Goal: Information Seeking & Learning: Learn about a topic

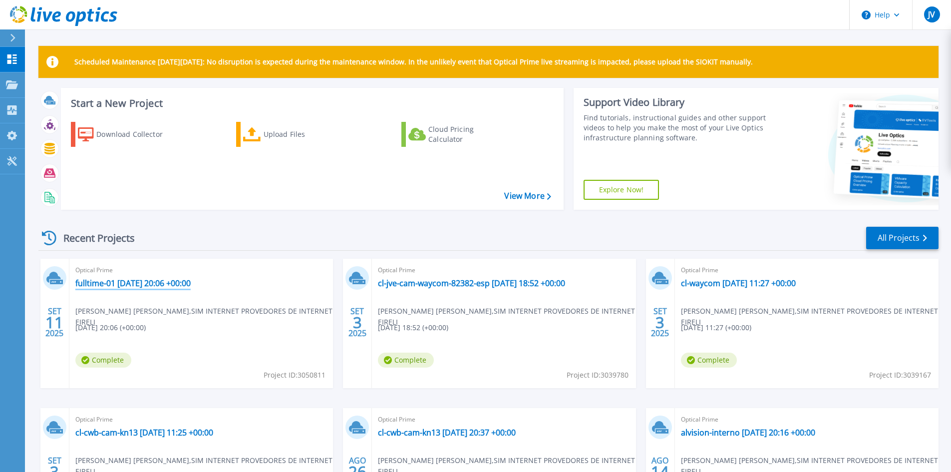
click at [150, 279] on link "fulltime-01 [DATE] 20:06 +00:00" at bounding box center [132, 283] width 115 height 10
click at [154, 284] on link "fulltime-01 [DATE] 20:06 +00:00" at bounding box center [132, 283] width 115 height 10
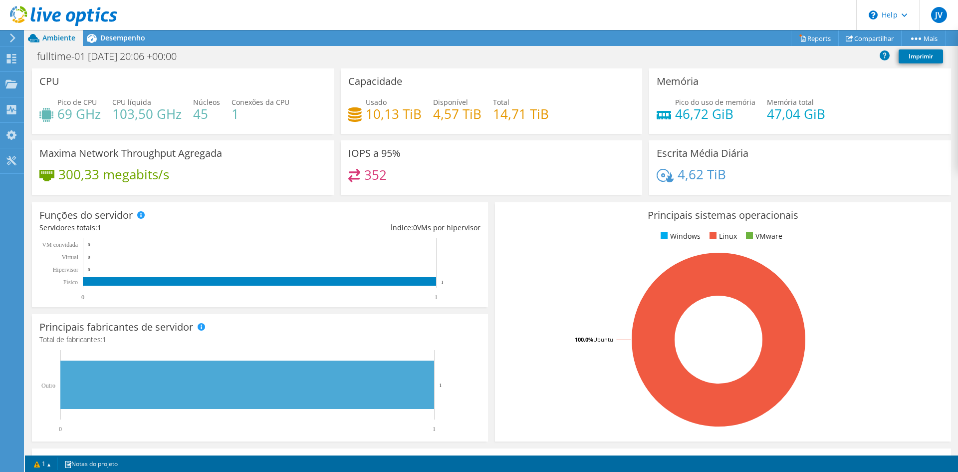
click at [106, 27] on link at bounding box center [63, 24] width 107 height 8
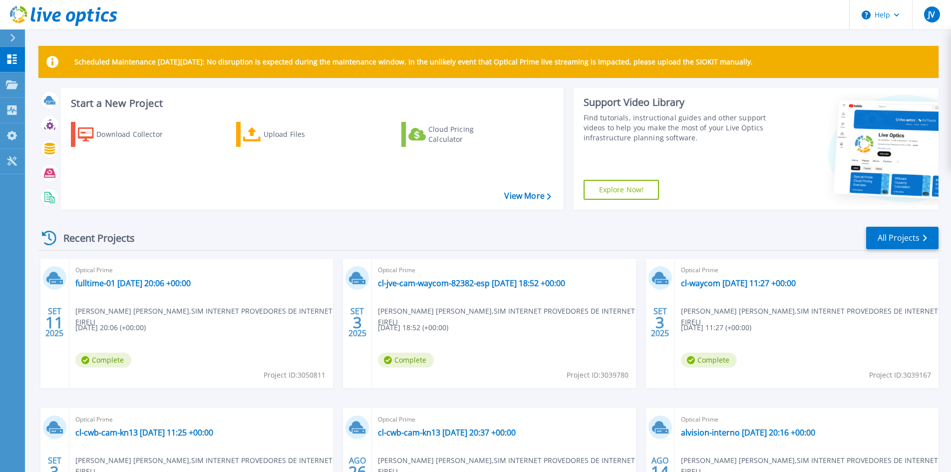
scroll to position [100, 0]
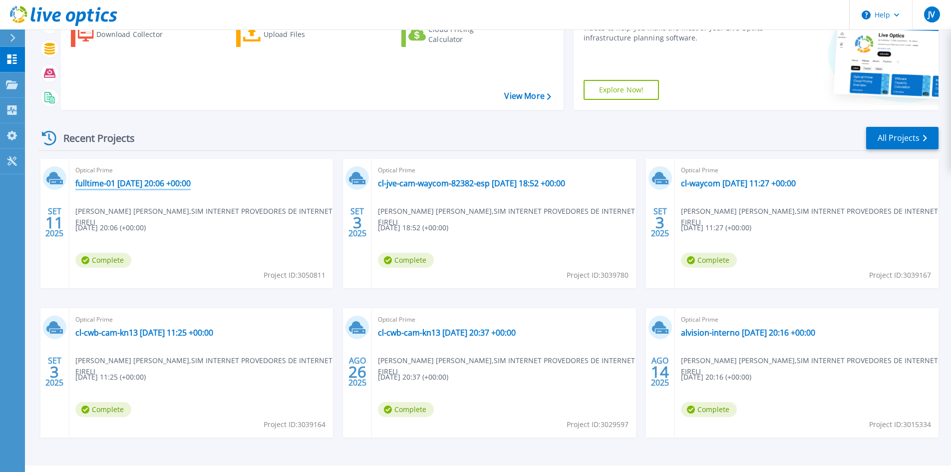
click at [152, 178] on link "fulltime-01 [DATE] 20:06 +00:00" at bounding box center [132, 183] width 115 height 10
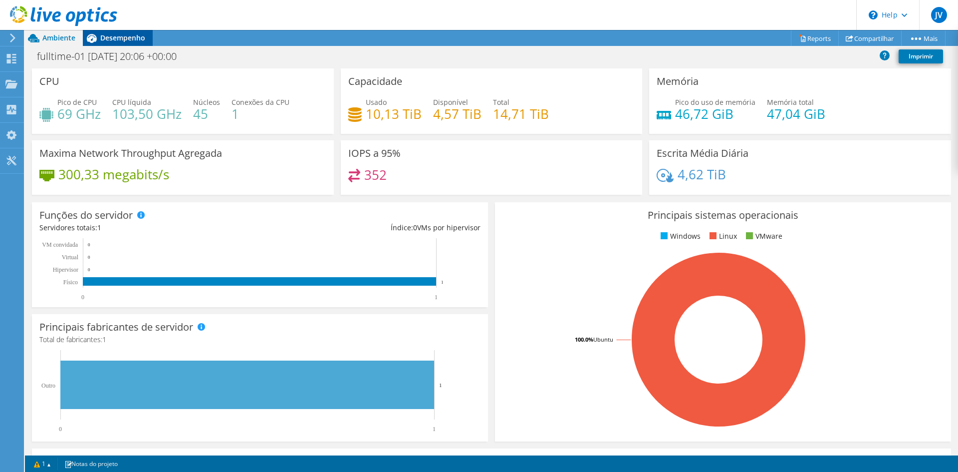
click at [129, 39] on span "Desempenho" at bounding box center [122, 37] width 45 height 9
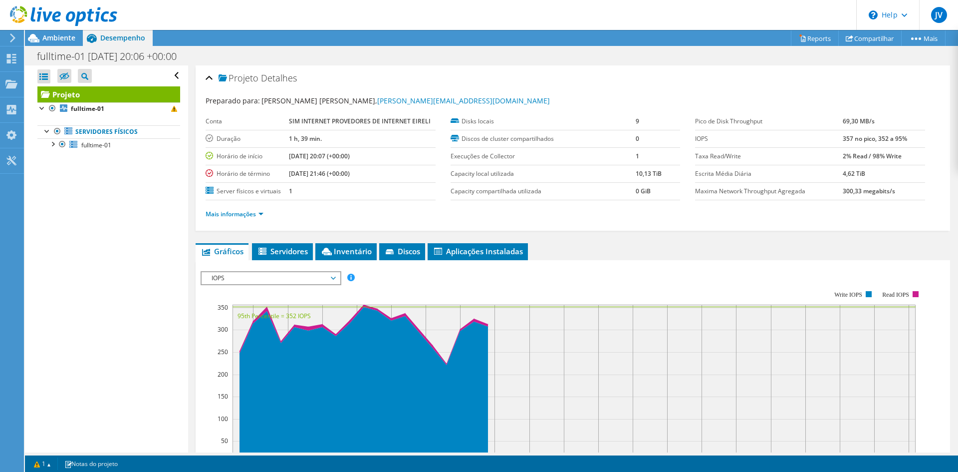
click at [273, 281] on span "IOPS" at bounding box center [271, 278] width 128 height 12
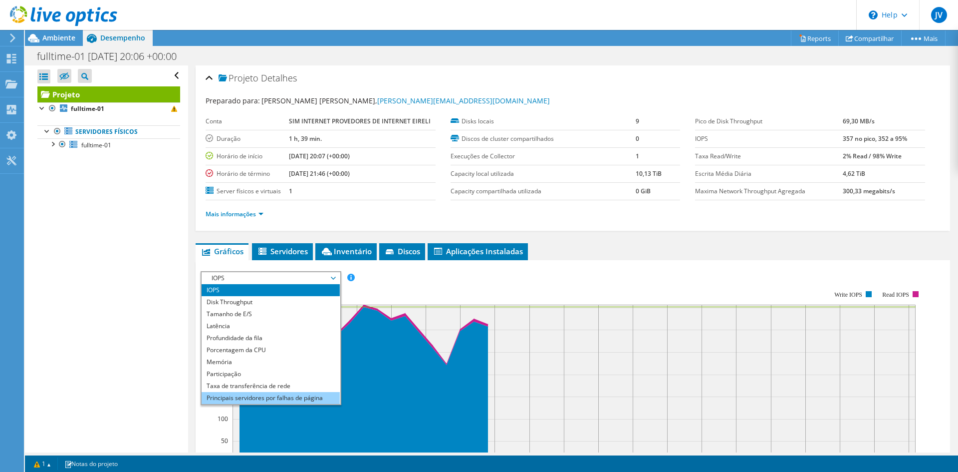
scroll to position [36, 0]
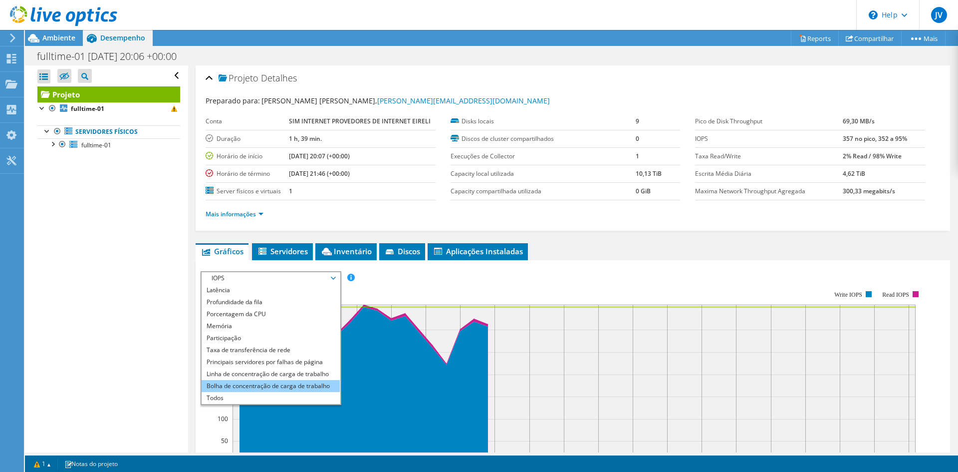
click at [247, 387] on li "Bolha de concentração de carga de trabalho" at bounding box center [271, 386] width 138 height 12
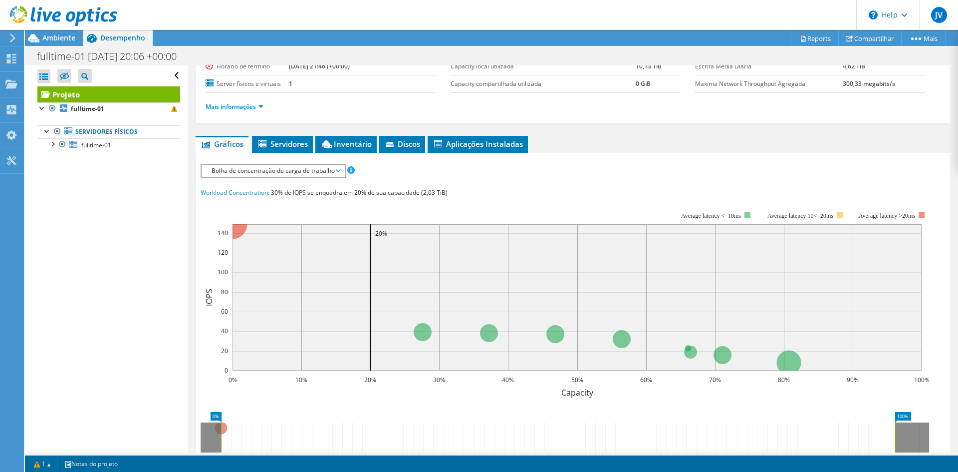
scroll to position [0, 0]
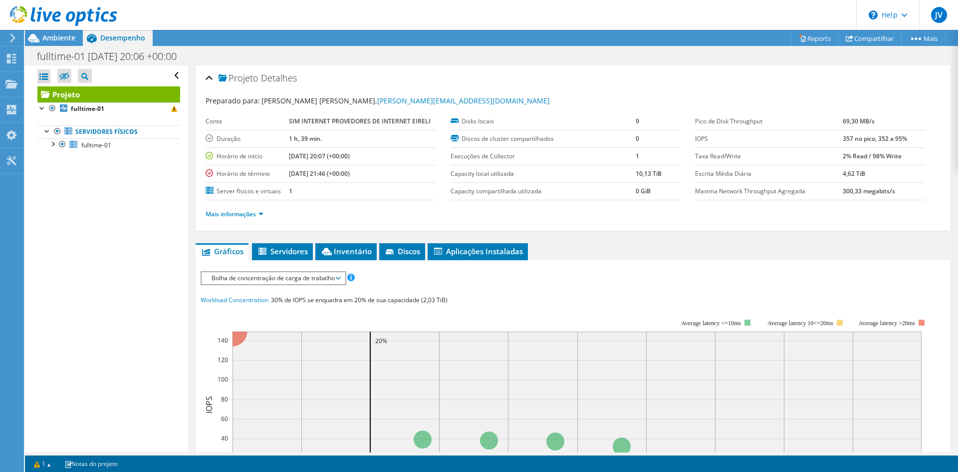
click at [277, 283] on span "Bolha de concentração de carga de trabalho" at bounding box center [273, 278] width 133 height 12
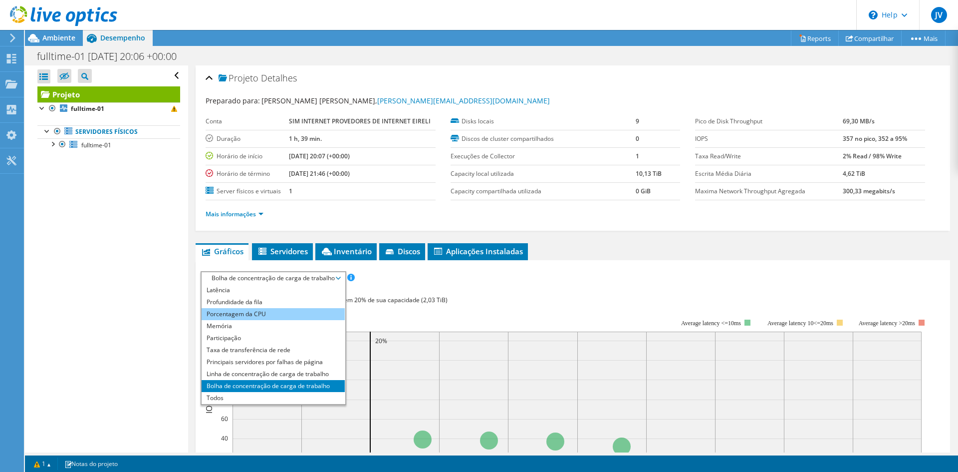
click at [262, 313] on li "Porcentagem da CPU" at bounding box center [273, 314] width 143 height 12
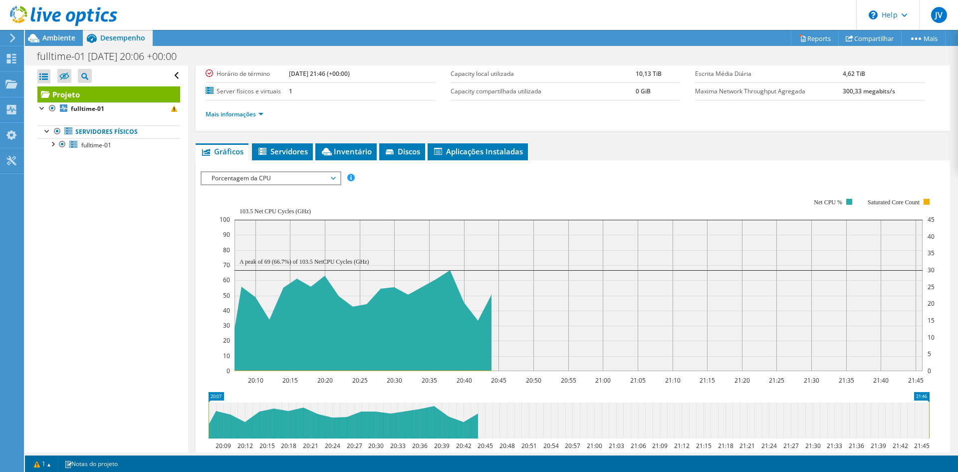
scroll to position [150, 0]
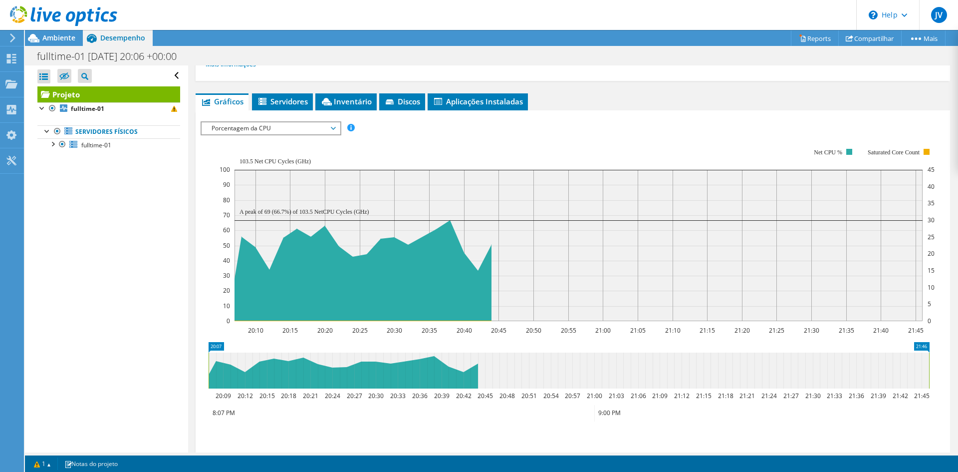
click at [291, 124] on span "Porcentagem da CPU" at bounding box center [271, 128] width 128 height 12
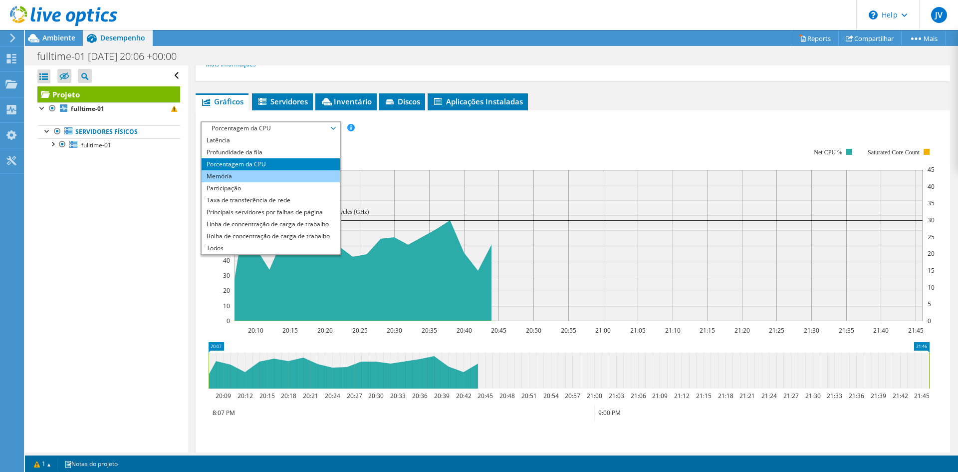
click at [261, 181] on li "Memória" at bounding box center [271, 176] width 138 height 12
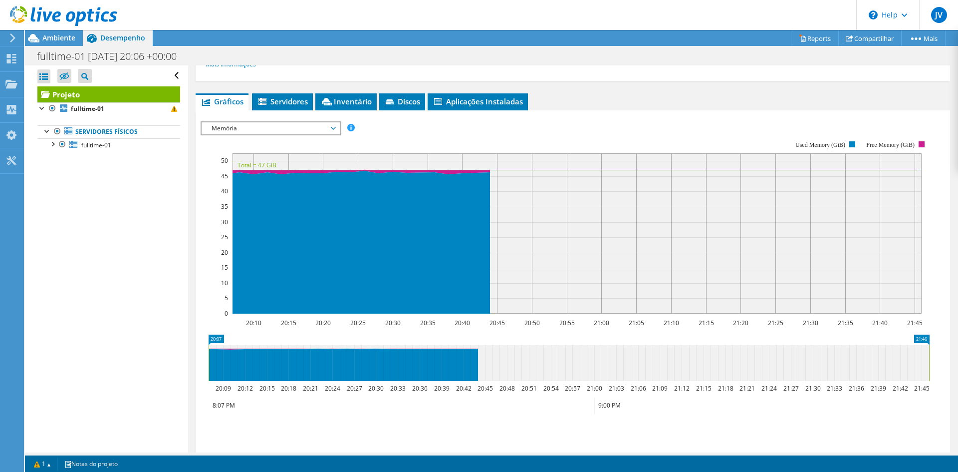
click at [269, 127] on span "Memória" at bounding box center [271, 128] width 128 height 12
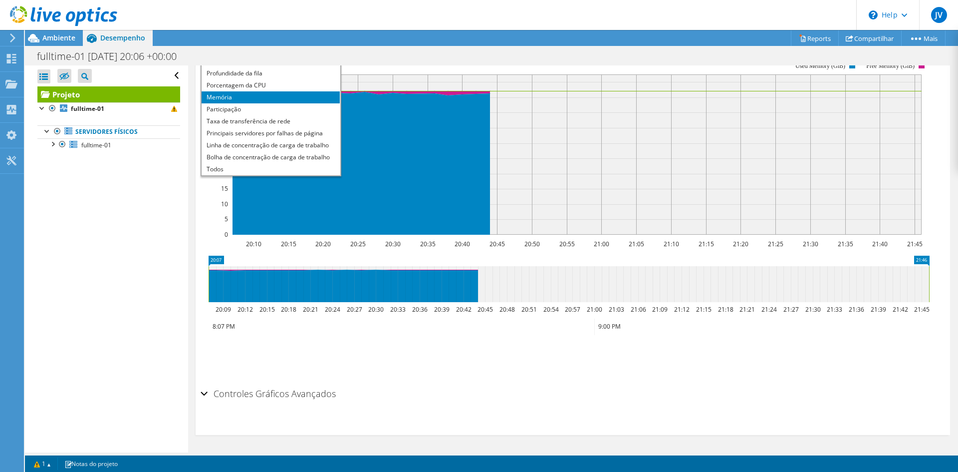
scroll to position [129, 0]
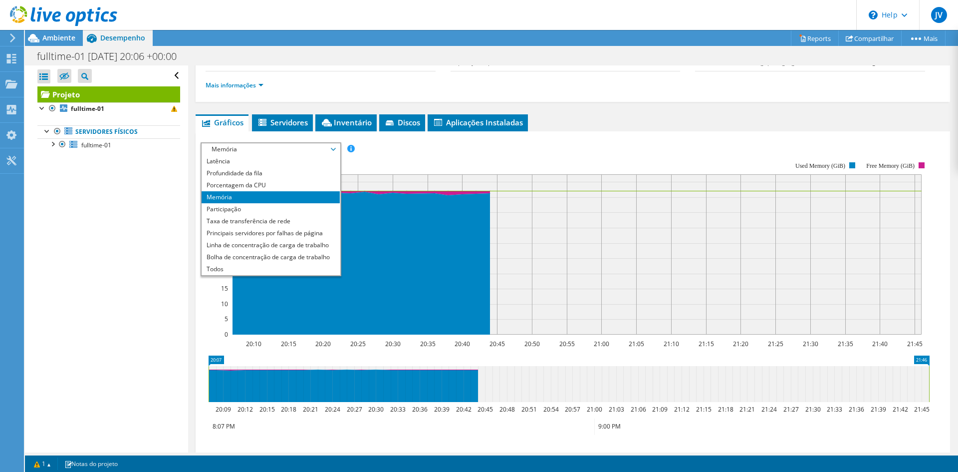
drag, startPoint x: 387, startPoint y: 149, endPoint x: 345, endPoint y: 128, distance: 47.3
click at [387, 148] on rect at bounding box center [565, 248] width 729 height 200
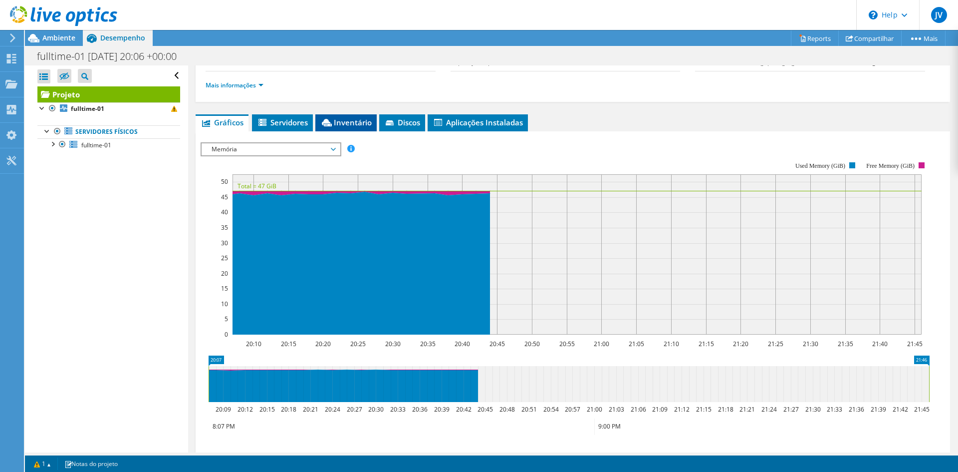
click at [344, 127] on li "Inventário" at bounding box center [345, 122] width 61 height 17
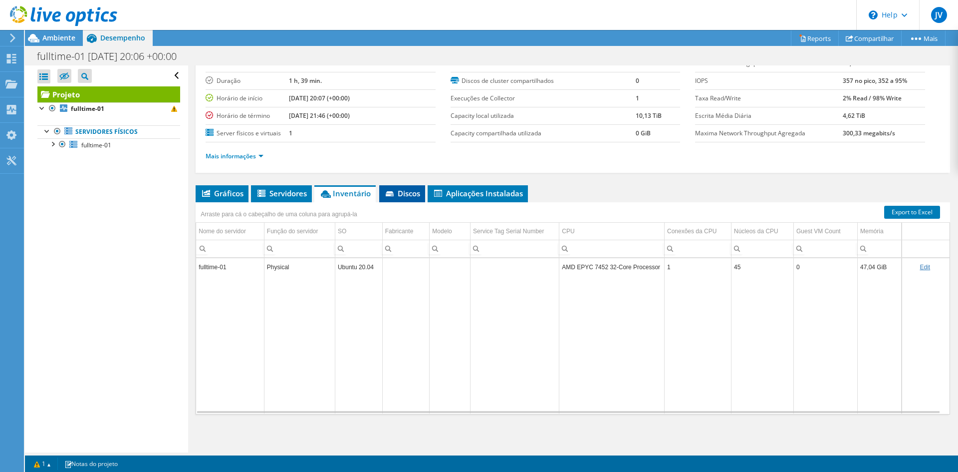
click at [393, 190] on span "Discos" at bounding box center [402, 193] width 36 height 10
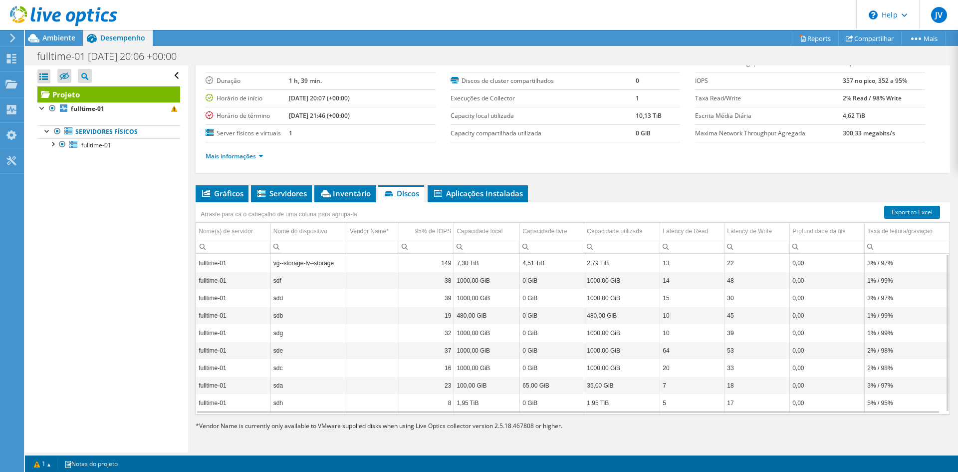
scroll to position [4, 0]
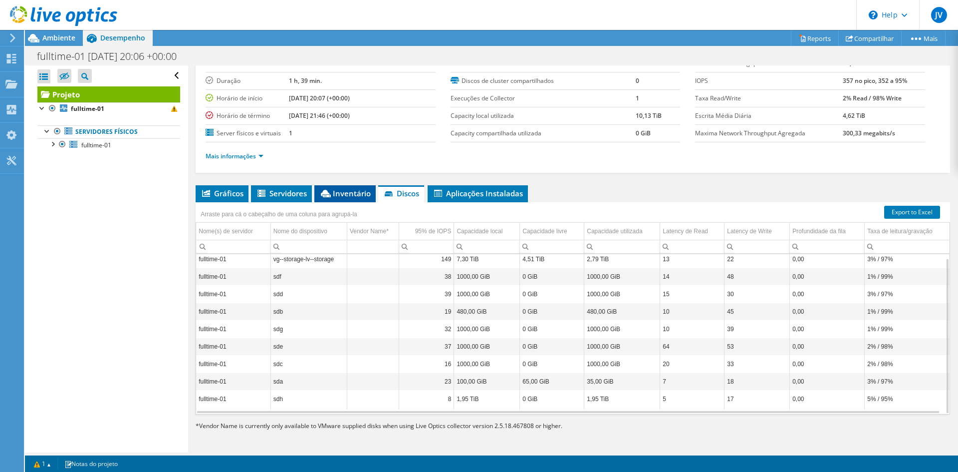
click at [330, 193] on icon at bounding box center [326, 193] width 10 height 7
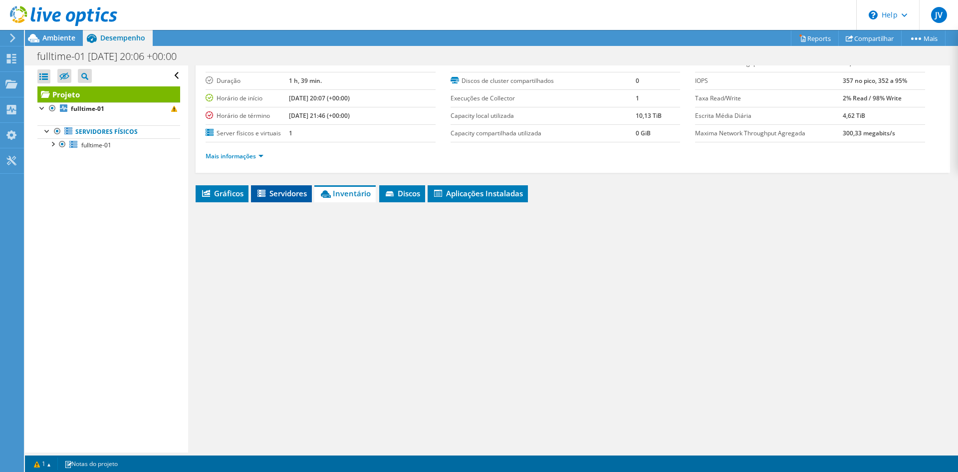
click at [298, 188] on span "Servidores" at bounding box center [281, 193] width 51 height 10
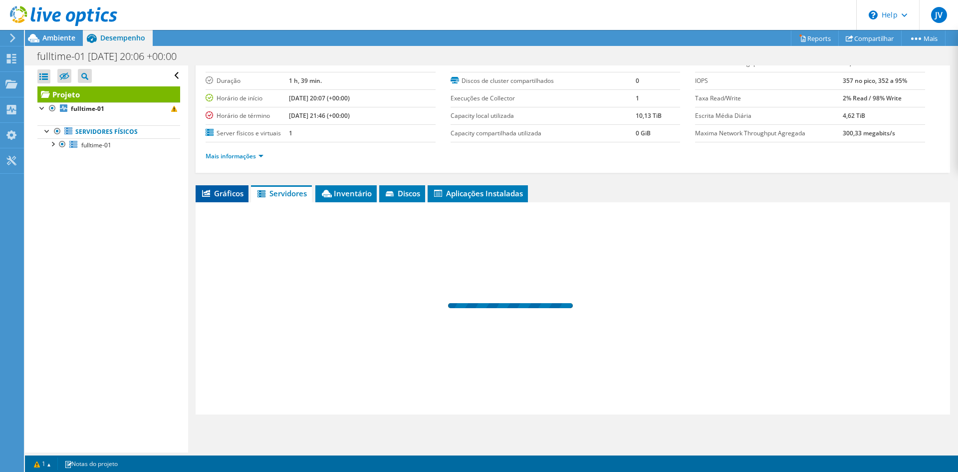
click at [219, 195] on span "Gráficos" at bounding box center [222, 193] width 43 height 10
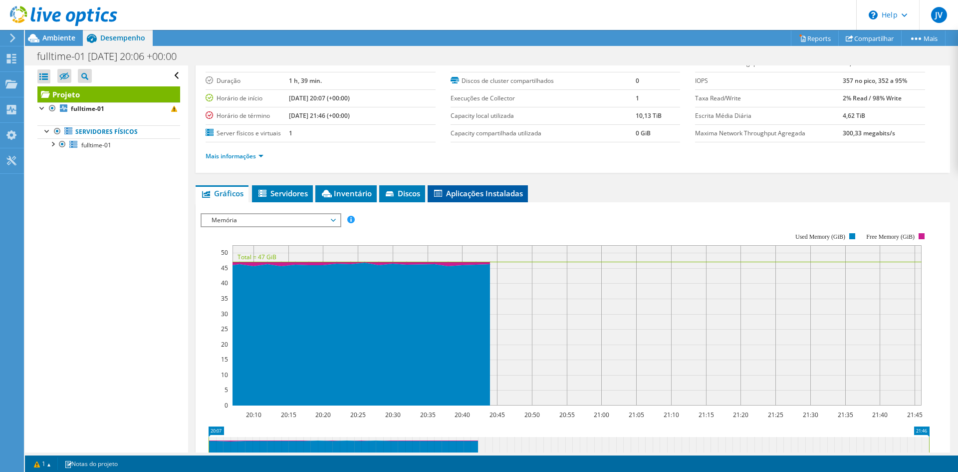
click at [430, 195] on li "Aplicações Instaladas" at bounding box center [478, 193] width 100 height 17
